Goal: Information Seeking & Learning: Find specific fact

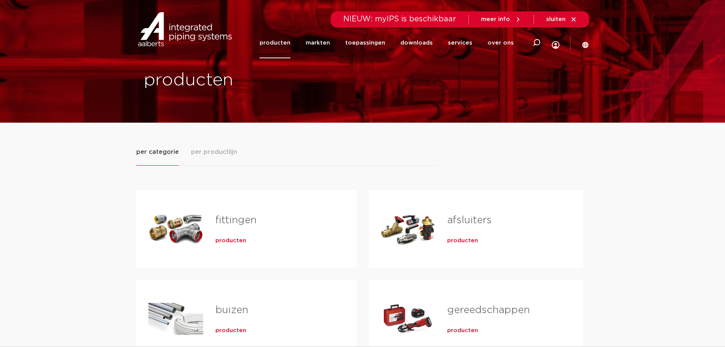
click at [224, 215] on link "fittingen" at bounding box center [235, 220] width 41 height 10
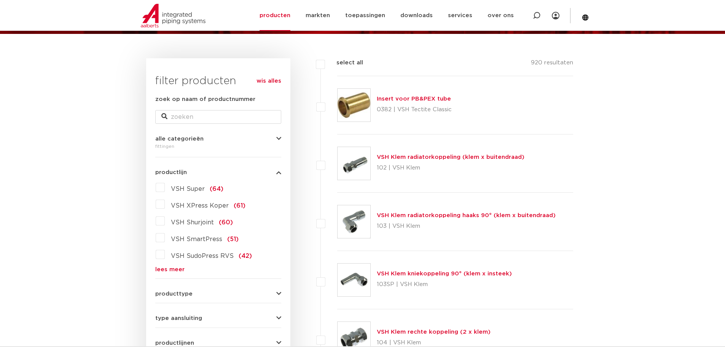
click at [194, 206] on span "VSH XPress Koper" at bounding box center [200, 206] width 58 height 6
click at [0, 0] on input "VSH XPress Koper (61)" at bounding box center [0, 0] width 0 height 0
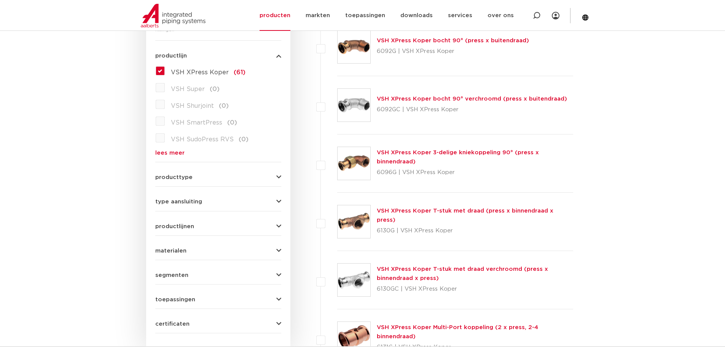
scroll to position [267, 0]
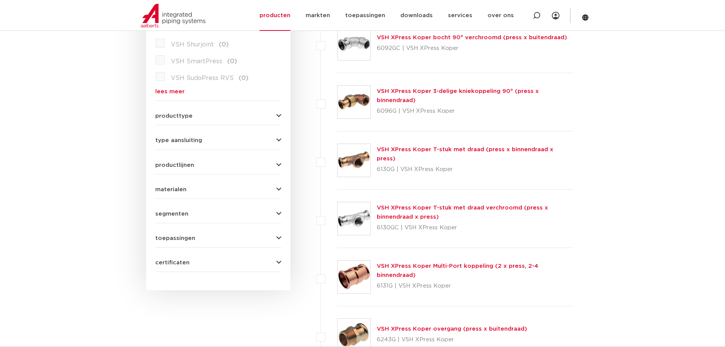
click at [276, 110] on div "producttype meerdelig (6) accessoires (fittings) (2) voordeelpakket (1) demonta…" at bounding box center [218, 113] width 126 height 12
click at [280, 116] on icon "button" at bounding box center [278, 116] width 5 height 6
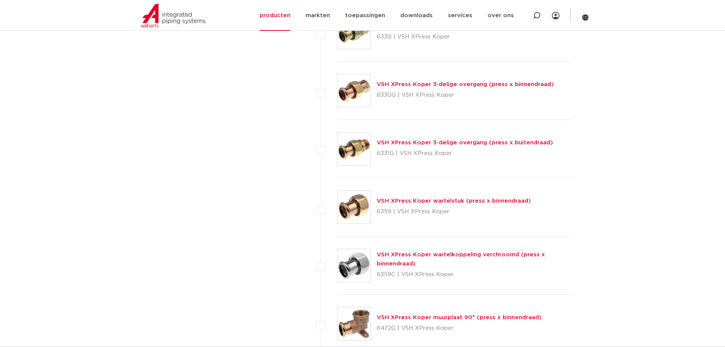
scroll to position [1155, 0]
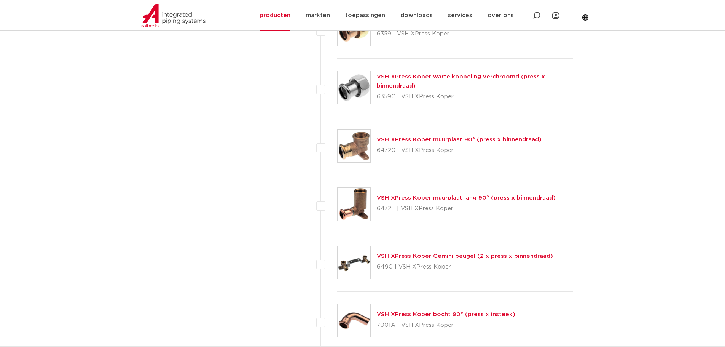
click at [441, 149] on p "6472G | VSH XPress Koper" at bounding box center [459, 150] width 165 height 12
click at [458, 136] on div "VSH XPress Koper muurplaat 90° (press x binnendraad) 6472G | VSH XPress Koper" at bounding box center [459, 145] width 165 height 21
click at [447, 139] on link "VSH XPress Koper muurplaat 90° (press x binnendraad)" at bounding box center [459, 140] width 165 height 6
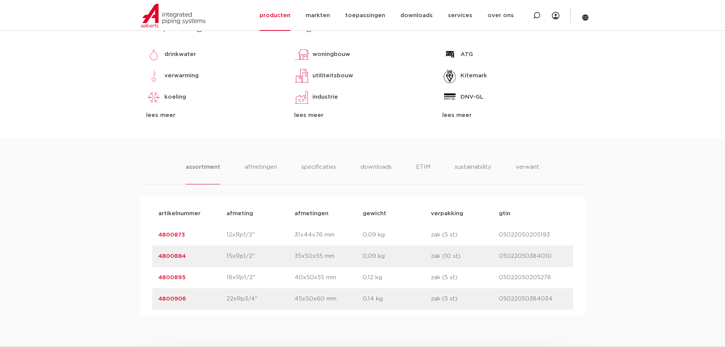
scroll to position [444, 0]
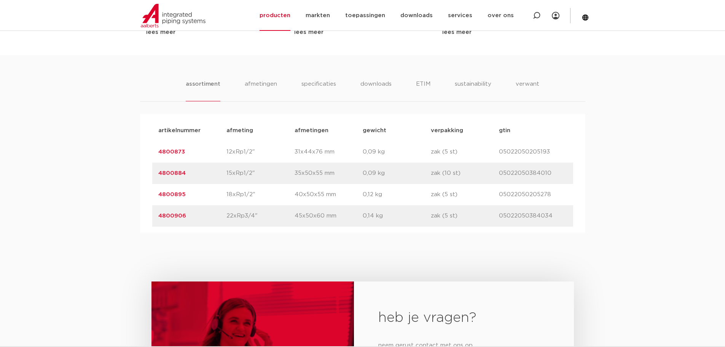
drag, startPoint x: 192, startPoint y: 173, endPoint x: 150, endPoint y: 173, distance: 41.5
click at [150, 173] on div "artikelnummer afmeting afmetingen gewicht verpakking gtin artikelnummer 4800873…" at bounding box center [362, 173] width 445 height 119
copy link "4800884"
